Goal: Check status: Check status

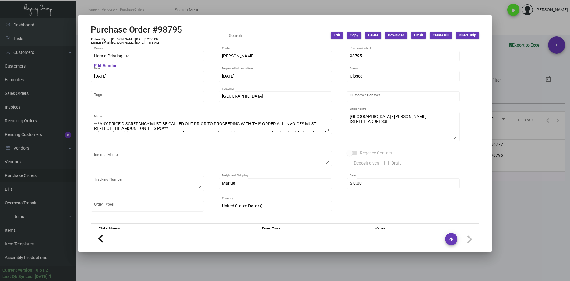
click at [231, 273] on div at bounding box center [285, 140] width 570 height 281
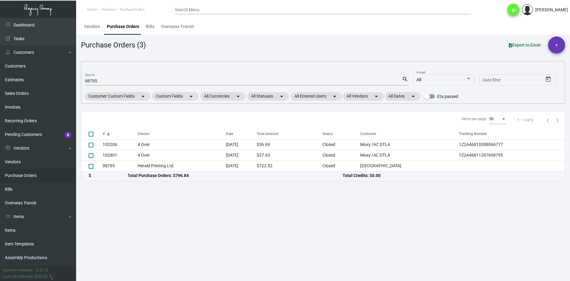
click at [93, 82] on input "98795" at bounding box center [243, 81] width 317 height 5
paste input "PO8284"
type input "PO82845"
checkbox input "true"
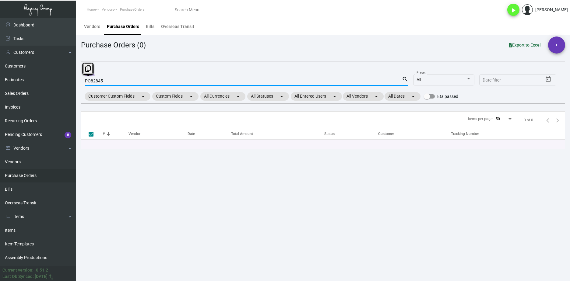
drag, startPoint x: 90, startPoint y: 83, endPoint x: 79, endPoint y: 83, distance: 11.9
click at [79, 83] on main "Vendors Purchase Orders Bills Overseas Transit Purchase Orders (0) Export to Ex…" at bounding box center [323, 149] width 494 height 263
type input "82845"
checkbox input "false"
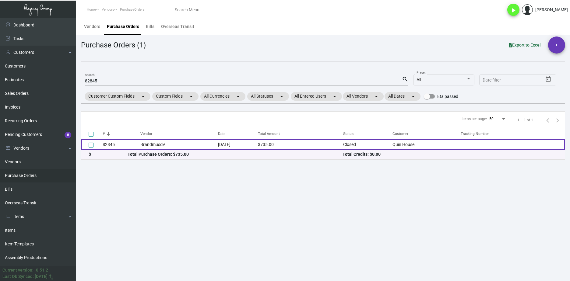
click at [150, 144] on td "Brandmuscle" at bounding box center [179, 144] width 78 height 11
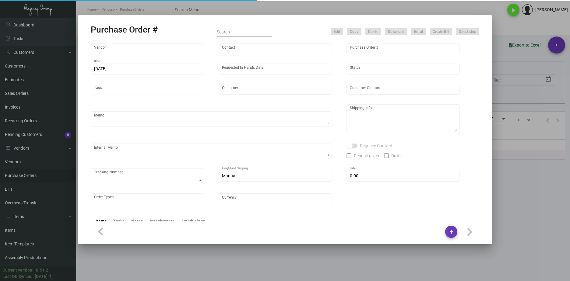
type input "Brandmuscle"
type input "[PERSON_NAME]"
type input "82845"
type input "[DATE]"
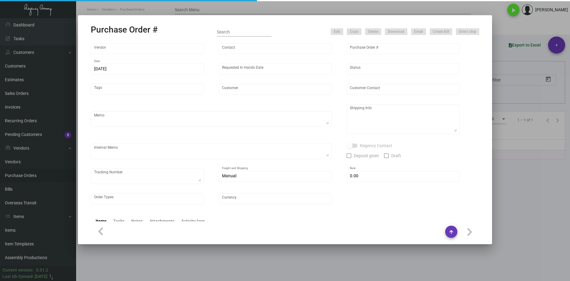
type input "Quin House"
type textarea "Refer to PO for pre-production sample, #82047. UPDATE material to faux leather …"
type textarea "Regency Group NJ [PERSON_NAME] [STREET_ADDRESS]"
type textarea "HOLD SHIPPING TO THE HOTEL TILL GIVEN THE GREEN LIGHT"
checkbox input "true"
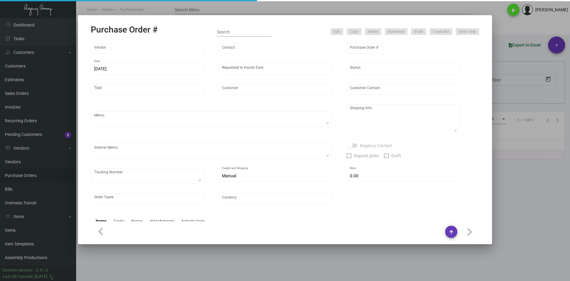
type input "$ 0.00"
type input "United States Dollar $"
